Goal: Navigation & Orientation: Understand site structure

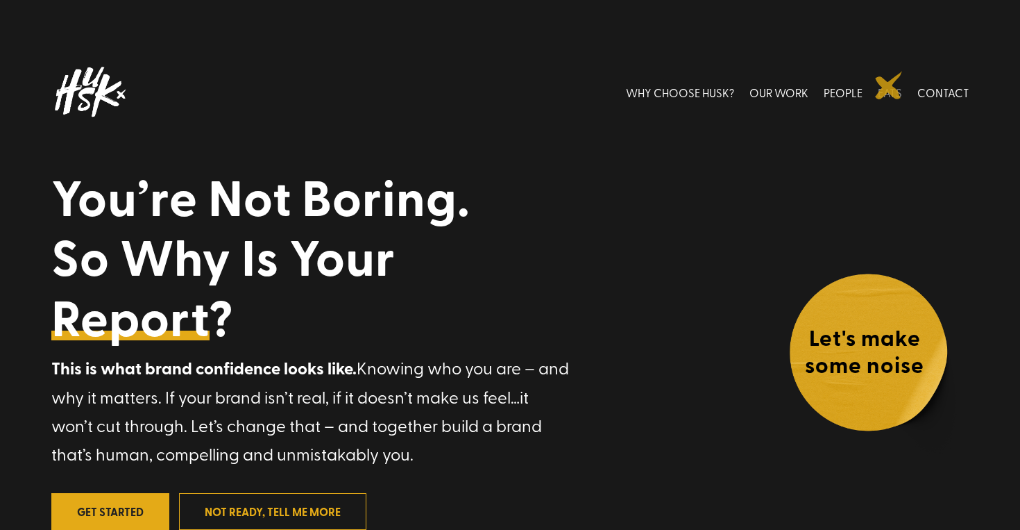
click at [889, 85] on link "EATS" at bounding box center [890, 92] width 24 height 62
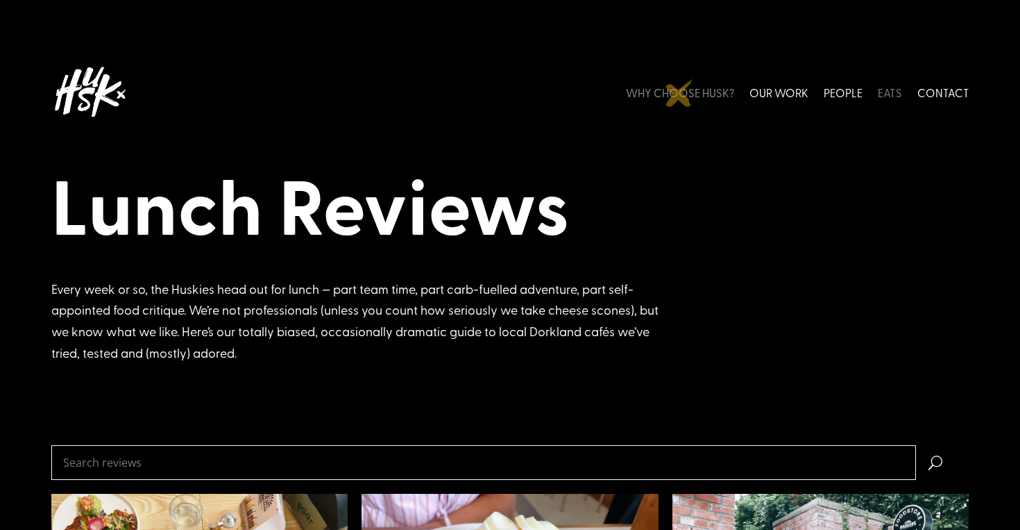
click at [680, 93] on link "WHY CHOOSE HUSK?" at bounding box center [680, 92] width 108 height 62
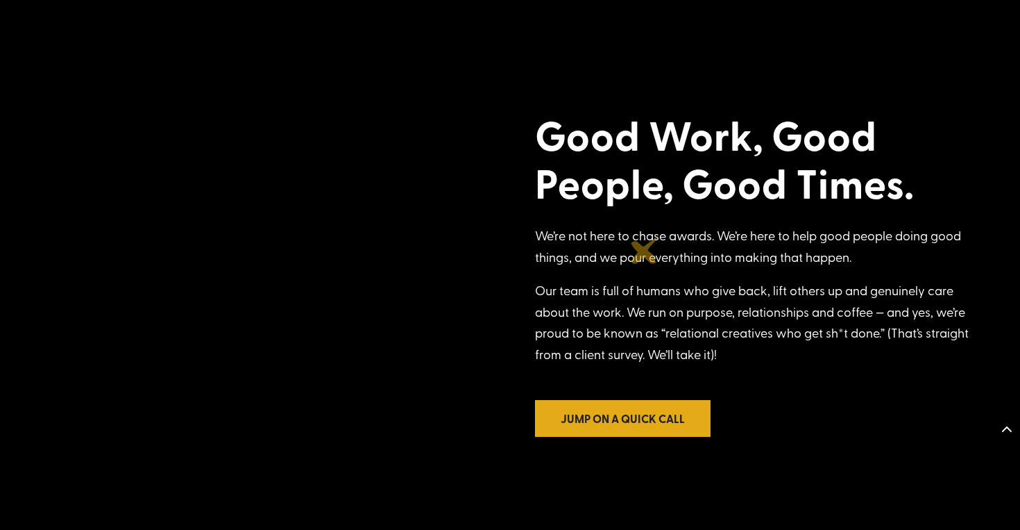
scroll to position [1293, 0]
